Goal: Download file/media

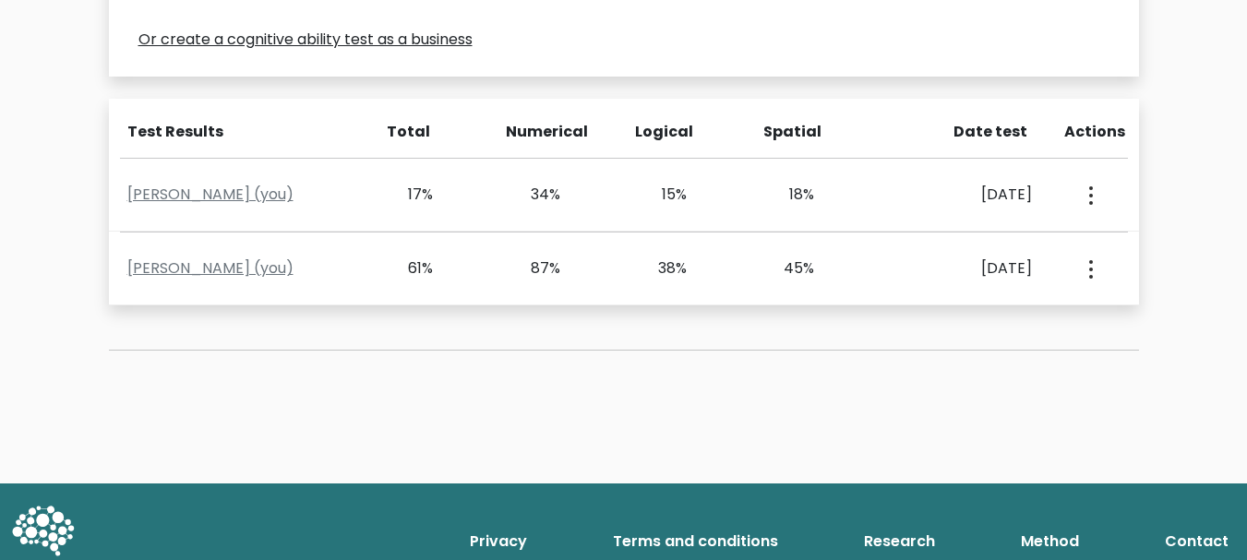
scroll to position [646, 0]
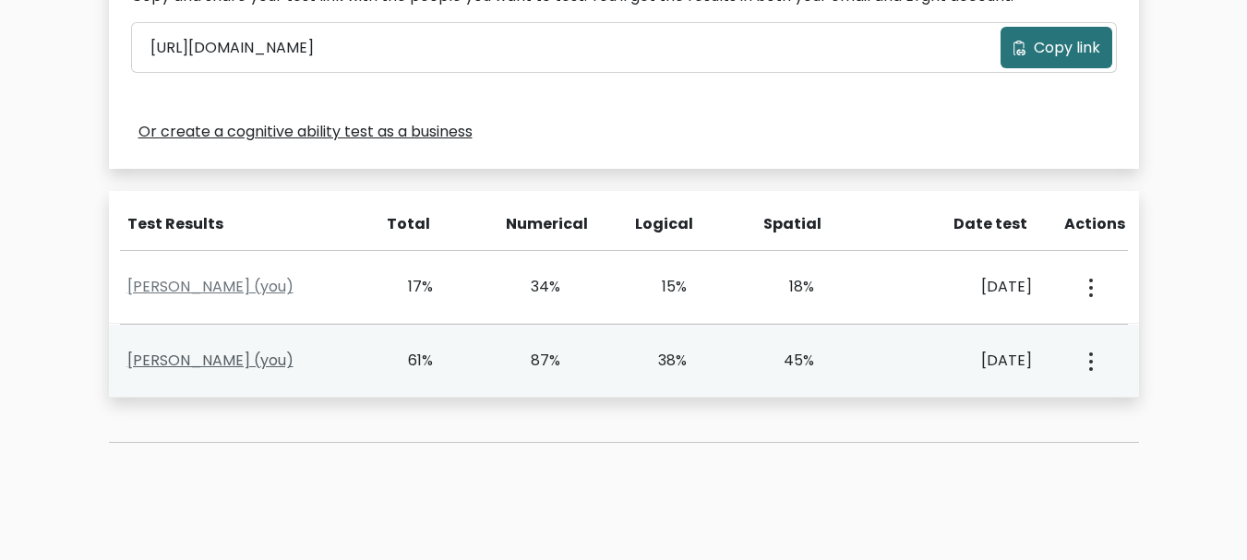
click at [234, 371] on link "Kein Blaise Bejagan (you)" at bounding box center [210, 360] width 166 height 21
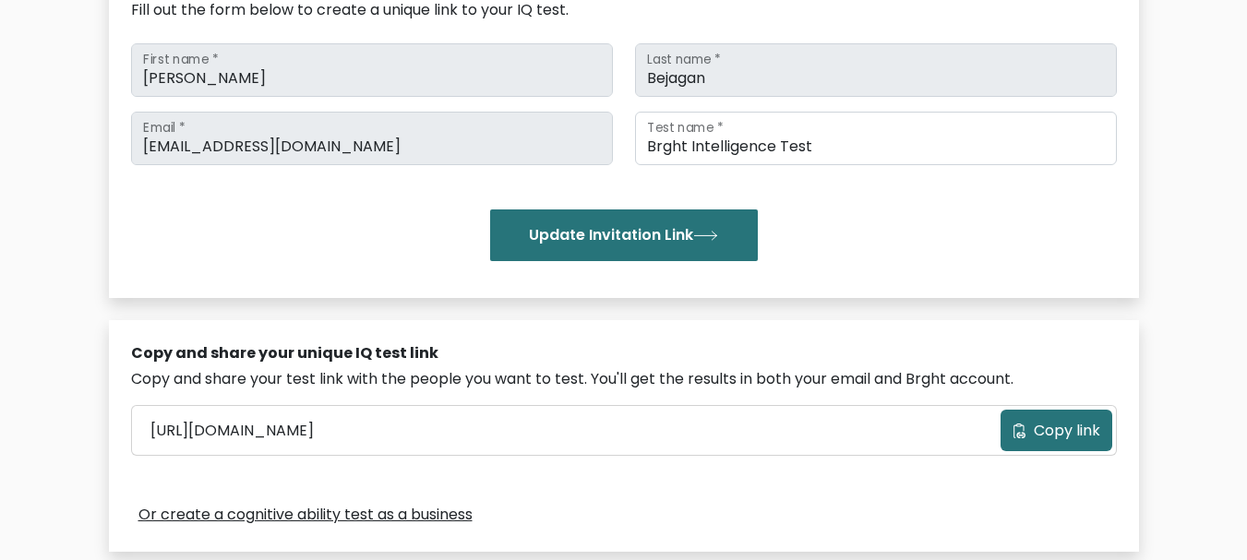
scroll to position [369, 0]
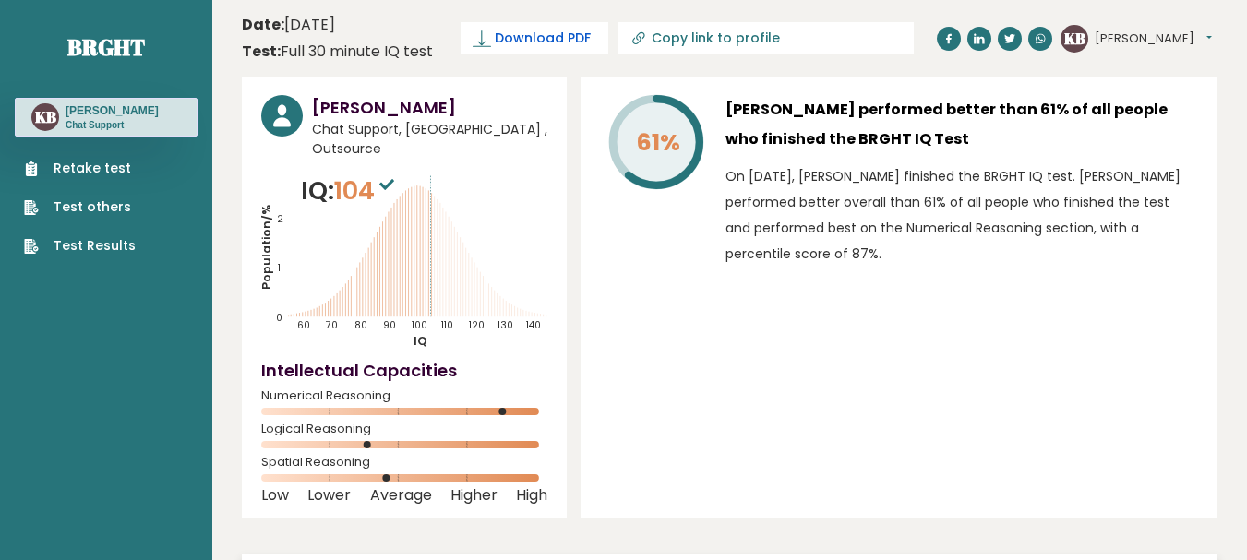
click at [506, 44] on span "Download PDF" at bounding box center [543, 38] width 96 height 19
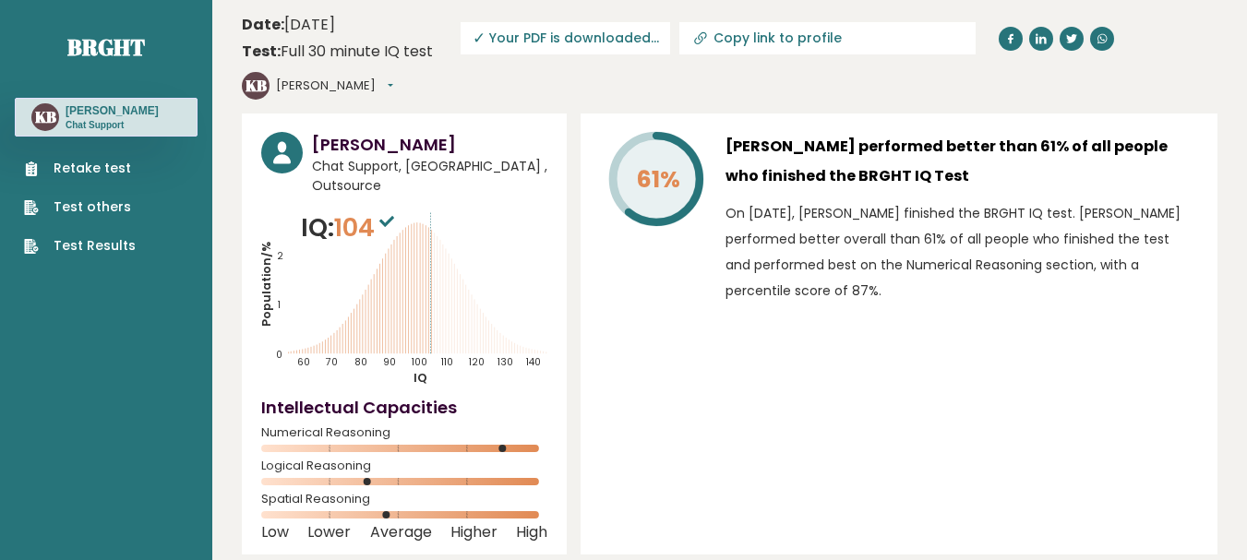
click at [495, 42] on span "✓ Your PDF is downloaded..." at bounding box center [566, 38] width 210 height 32
click at [486, 42] on span "✓ Your PDF is downloaded..." at bounding box center [566, 38] width 210 height 32
click at [743, 40] on input "Copy link to profile" at bounding box center [839, 37] width 251 height 15
type input "[URL][DOMAIN_NAME]"
click at [562, 30] on span "✓ Your PDF is downloaded..." at bounding box center [566, 38] width 210 height 32
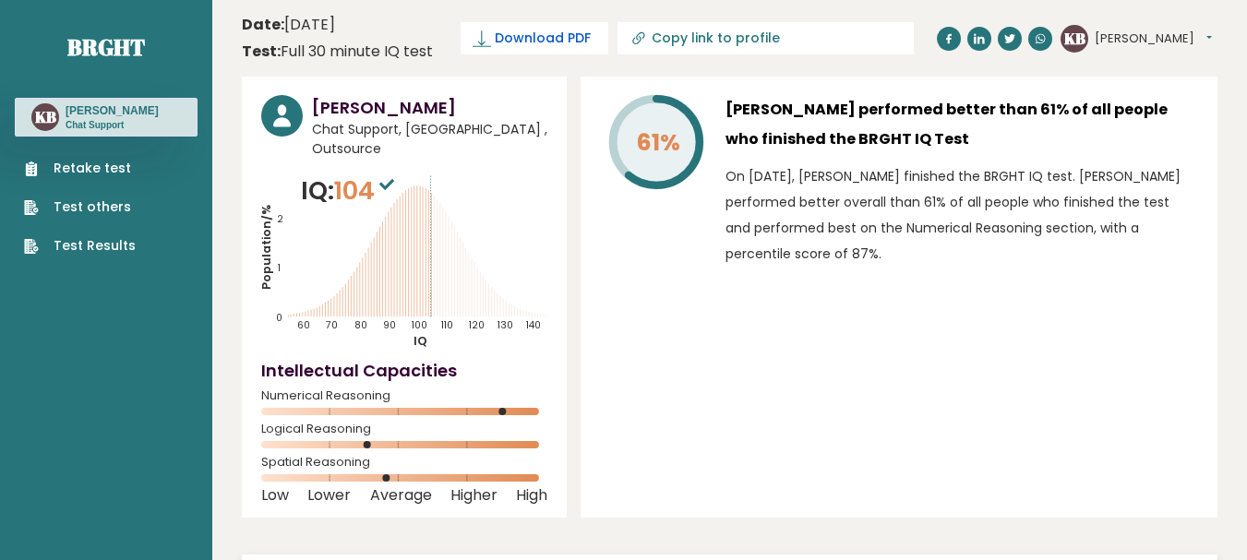
click at [539, 41] on span "Download PDF" at bounding box center [543, 38] width 96 height 19
